Goal: Information Seeking & Learning: Find specific fact

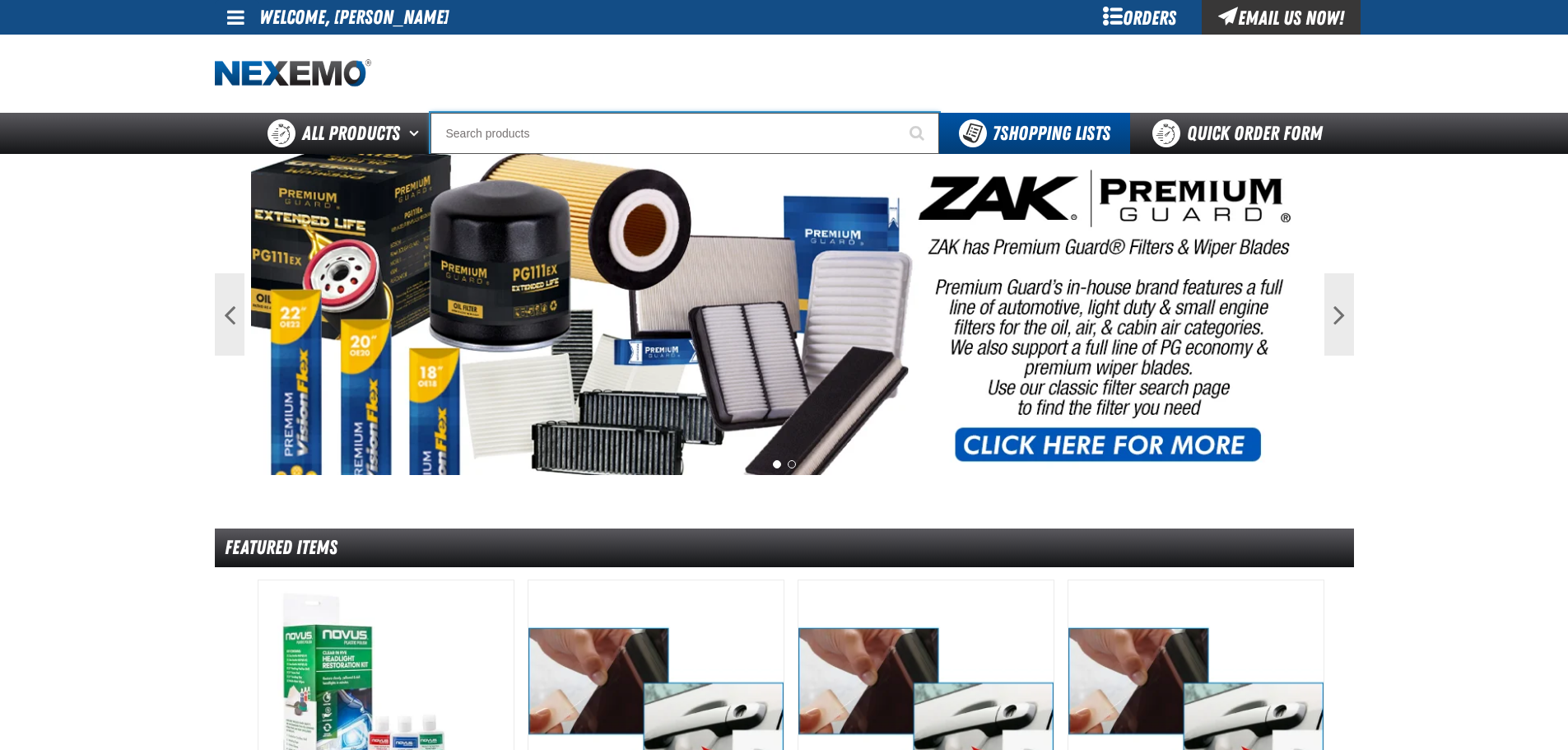
click at [562, 143] on input "Search" at bounding box center [685, 133] width 509 height 41
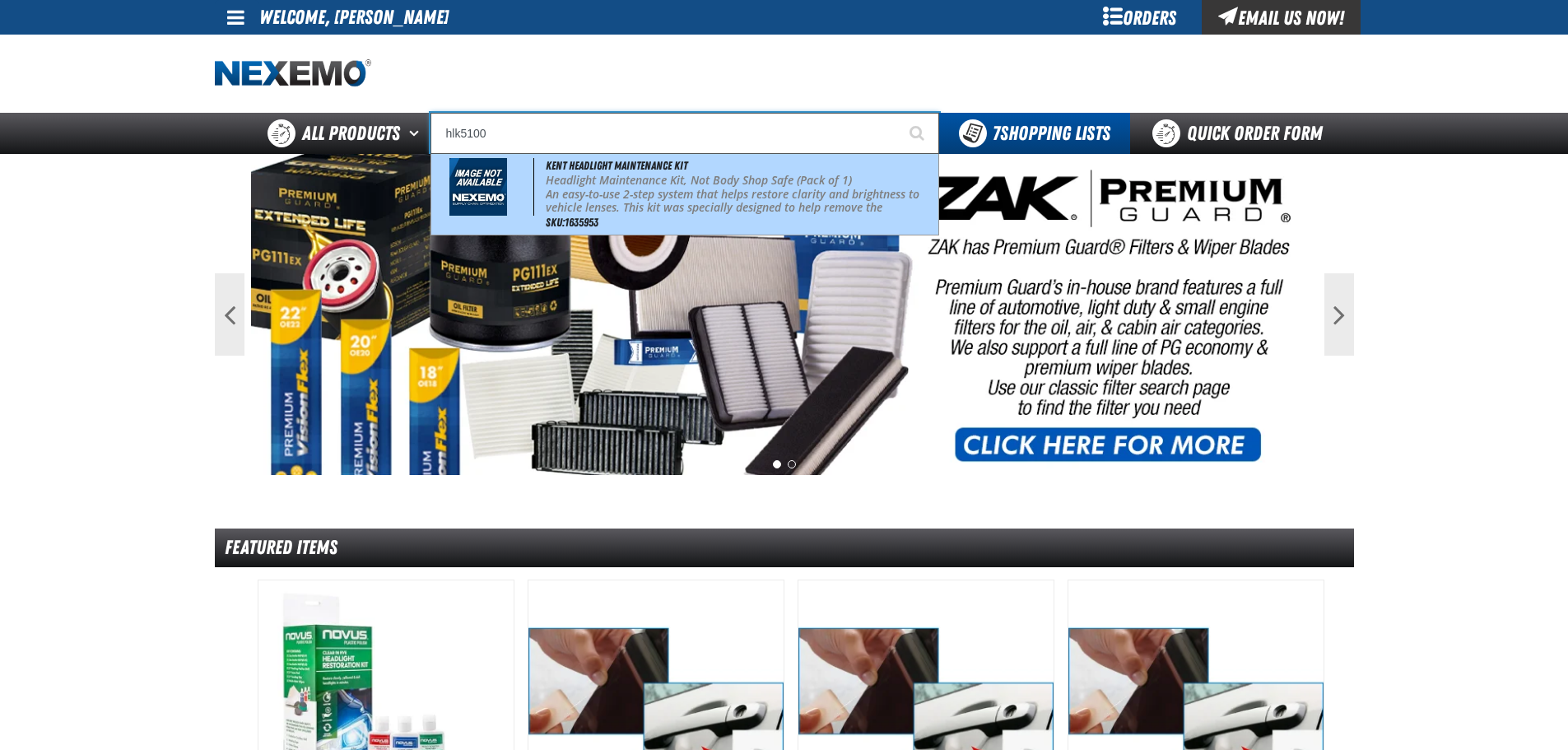
click at [616, 189] on span "An easy-to-use 2-step system that helps restore clarity and brightness to vehic…" at bounding box center [739, 277] width 387 height 182
type input "Kent Headlight Maintenance Kit"
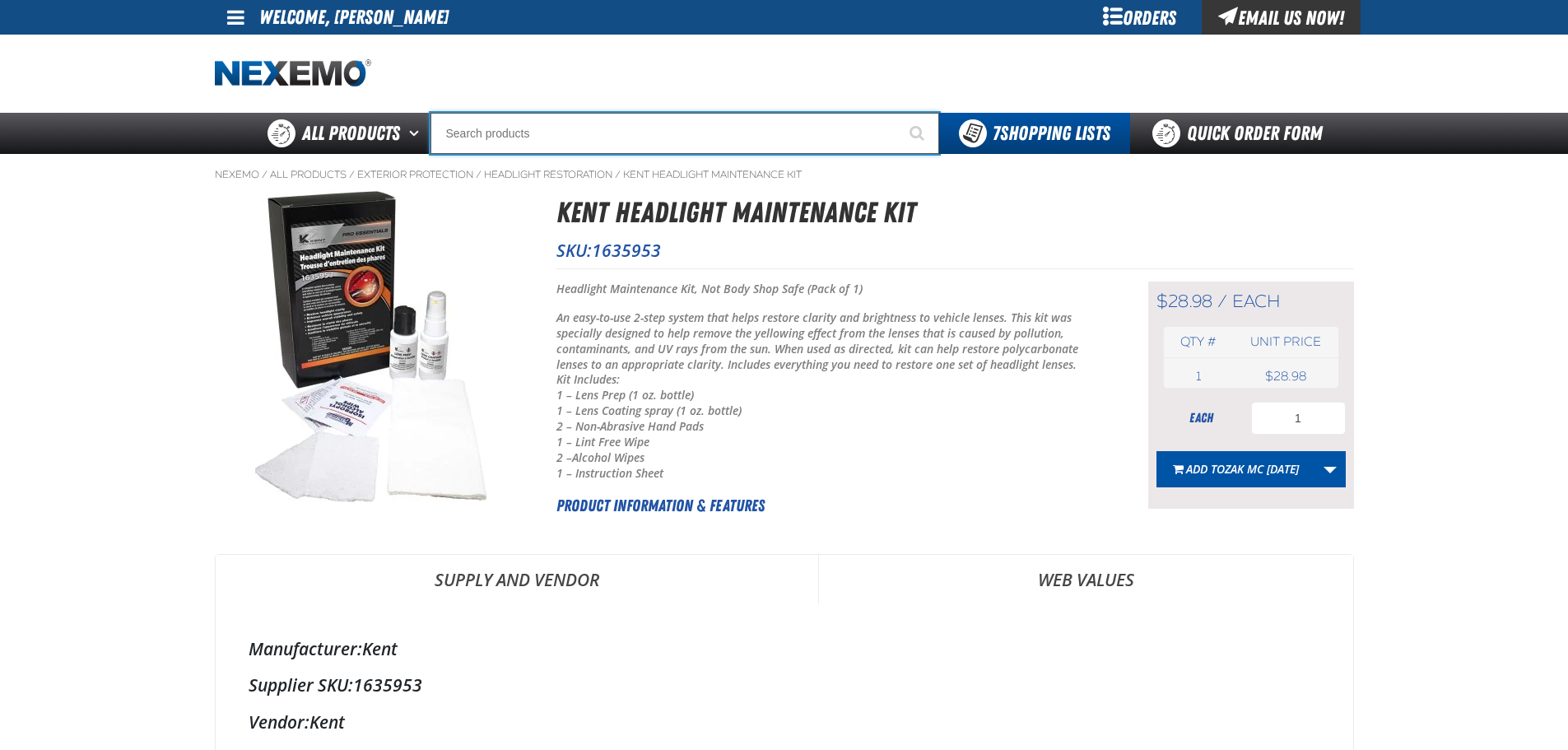
click at [607, 135] on input "Search" at bounding box center [685, 133] width 509 height 41
